Goal: Task Accomplishment & Management: Use online tool/utility

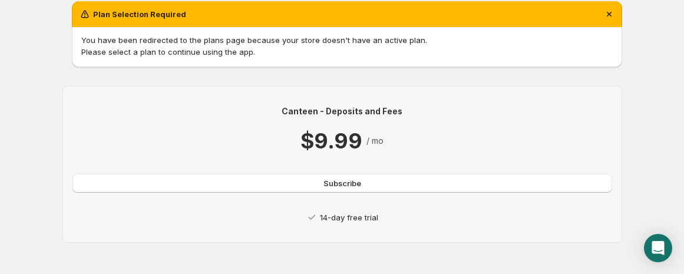
scroll to position [59, 0]
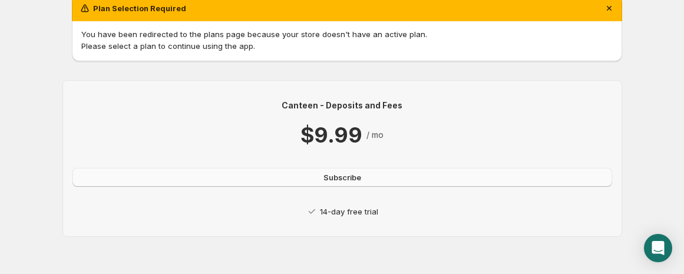
click at [338, 176] on span "Subscribe" at bounding box center [342, 177] width 38 height 12
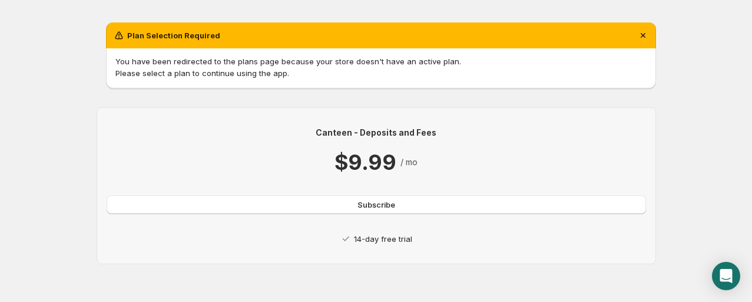
click at [359, 223] on div "Canteen - Deposits and Fees $9.99 / mo Subscribe 14-day free trial" at bounding box center [377, 186] width 540 height 118
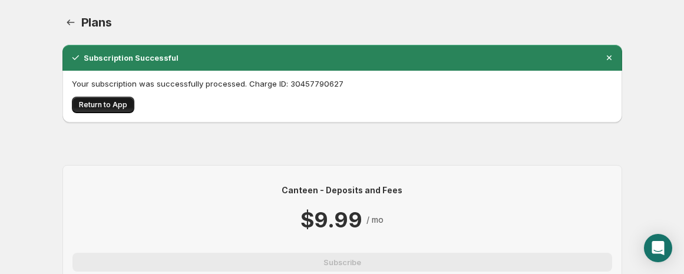
click at [98, 103] on span "Return to App" at bounding box center [103, 104] width 48 height 9
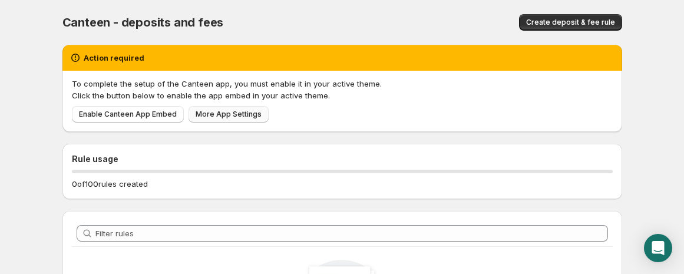
click at [218, 111] on span "More App Settings" at bounding box center [229, 114] width 66 height 9
click at [156, 110] on span "Enable Canteen App Embed" at bounding box center [128, 114] width 98 height 9
click at [219, 108] on link "More App Settings" at bounding box center [229, 114] width 80 height 16
click at [574, 22] on span "Create deposit & fee rule" at bounding box center [570, 22] width 89 height 9
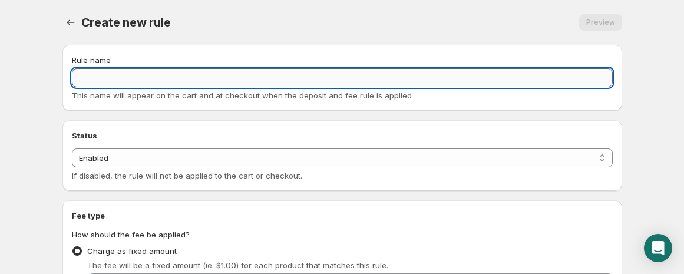
click at [165, 74] on input "Rule name" at bounding box center [342, 77] width 541 height 19
click at [132, 75] on input "Rule name" at bounding box center [342, 77] width 541 height 19
drag, startPoint x: 146, startPoint y: 80, endPoint x: 127, endPoint y: 75, distance: 19.3
click at [127, 75] on input "Core Charge for" at bounding box center [342, 77] width 541 height 19
click at [266, 71] on input "Core Charge for" at bounding box center [342, 77] width 541 height 19
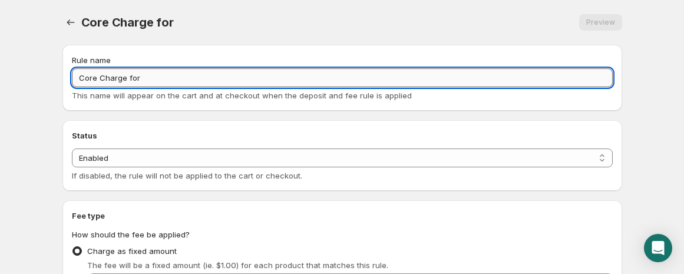
click at [259, 77] on input "Core Charge for" at bounding box center [342, 77] width 541 height 19
type input "Core Charge of $5"
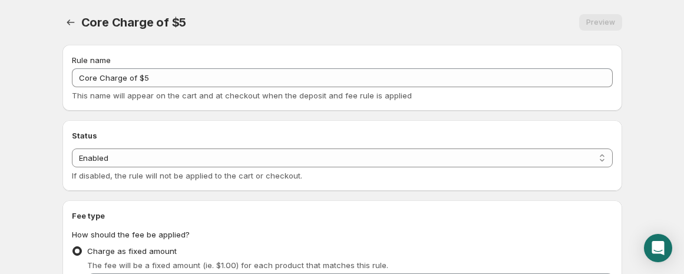
click at [305, 141] on div "Status Status Enabled Disabled Enabled If disabled, the rule will not be applie…" at bounding box center [342, 156] width 541 height 52
click at [295, 148] on select "Enabled Disabled" at bounding box center [342, 157] width 541 height 19
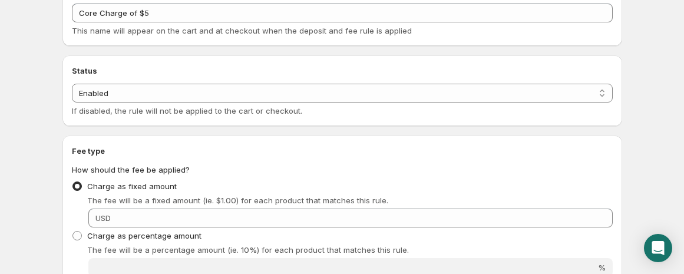
scroll to position [189, 0]
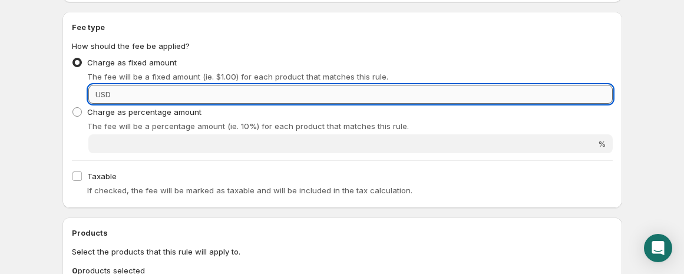
click at [123, 95] on input "Fixed amount" at bounding box center [363, 94] width 498 height 19
click at [173, 101] on input "Fixed amount" at bounding box center [363, 94] width 498 height 19
click at [173, 95] on input "Fixed amount" at bounding box center [363, 94] width 498 height 19
click at [173, 92] on input "Fixed amount" at bounding box center [363, 94] width 498 height 19
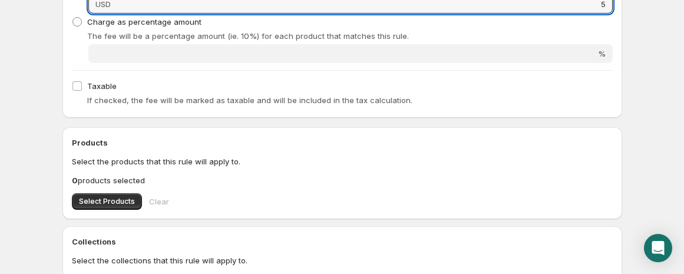
scroll to position [286, 0]
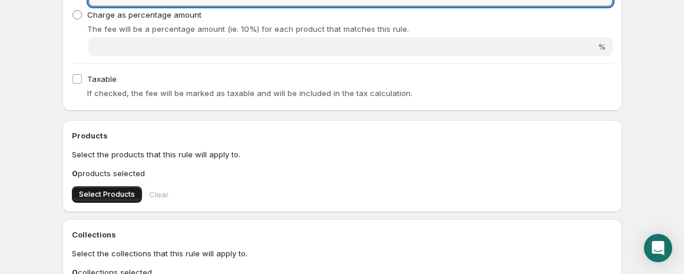
type input "5"
click at [114, 191] on span "Select Products" at bounding box center [107, 194] width 56 height 9
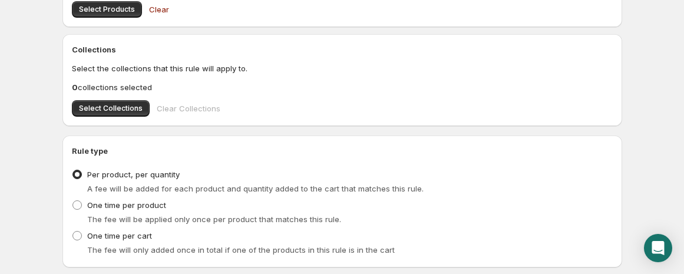
scroll to position [546, 0]
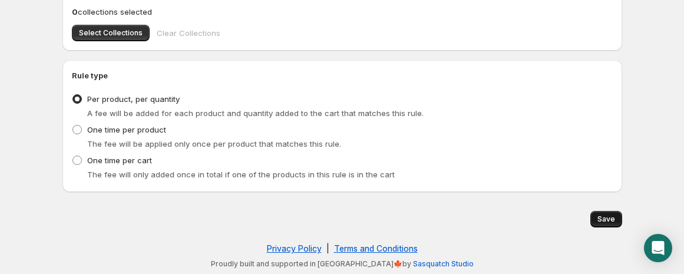
click at [610, 221] on span "Save" at bounding box center [606, 218] width 18 height 9
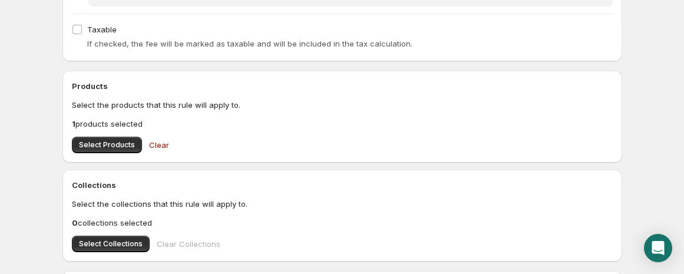
scroll to position [332, 0]
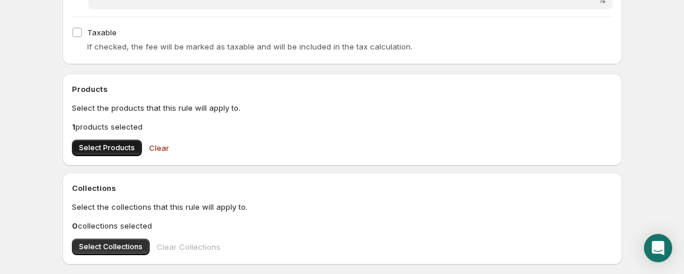
click at [91, 147] on span "Select Products" at bounding box center [107, 147] width 56 height 9
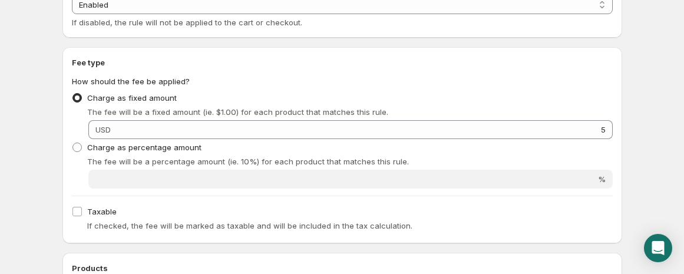
scroll to position [0, 0]
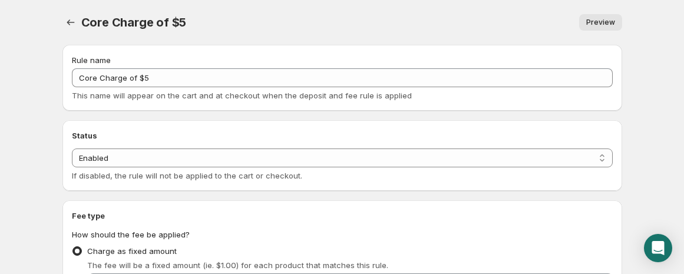
click at [608, 22] on span "Preview" at bounding box center [600, 22] width 29 height 9
click at [176, 157] on select "Enabled Disabled" at bounding box center [342, 157] width 541 height 19
click at [428, 154] on select "Enabled Disabled" at bounding box center [342, 157] width 541 height 19
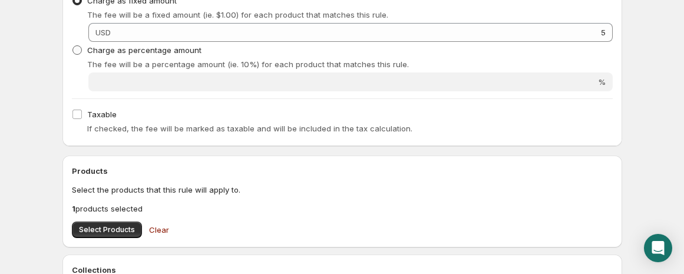
scroll to position [253, 0]
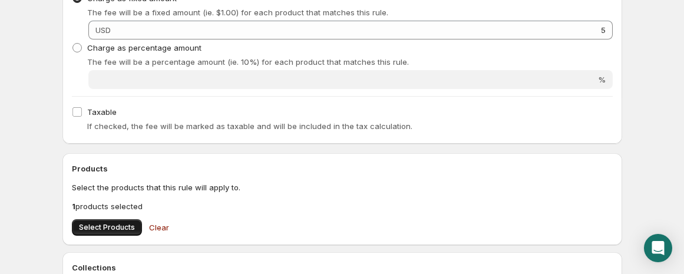
click at [118, 229] on span "Select Products" at bounding box center [107, 227] width 56 height 9
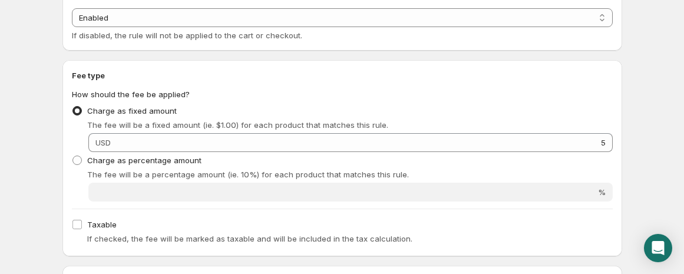
scroll to position [0, 0]
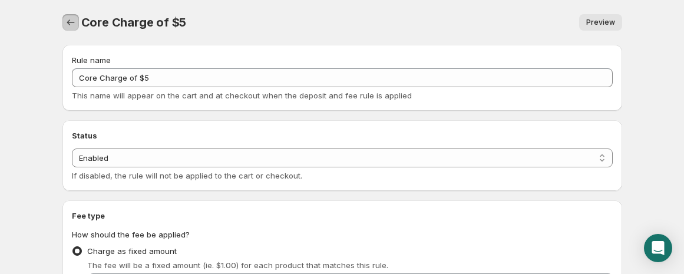
click at [73, 21] on icon "Settings" at bounding box center [71, 22] width 12 height 12
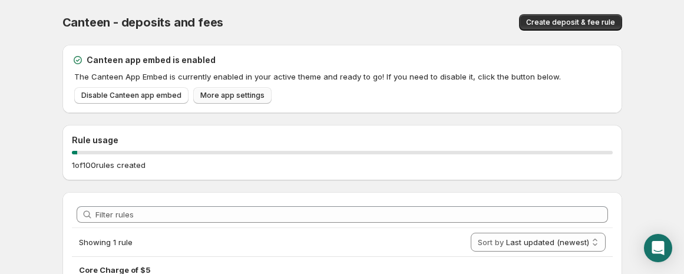
click at [219, 97] on span "More app settings" at bounding box center [232, 95] width 64 height 9
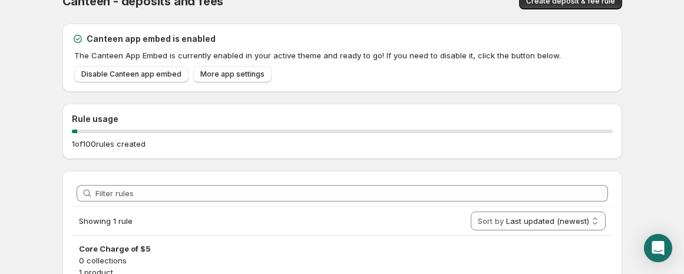
scroll to position [79, 0]
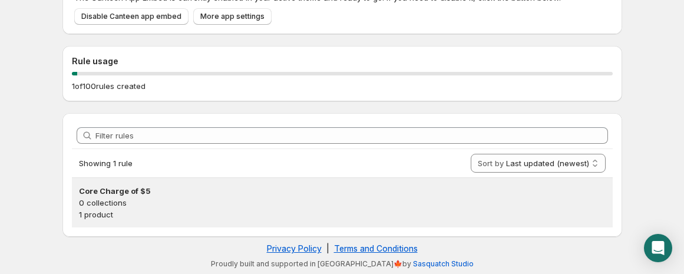
click at [109, 222] on div "Core Charge of $5 0 collections 1 product" at bounding box center [342, 202] width 541 height 49
